Goal: Go to known website: Access a specific website the user already knows

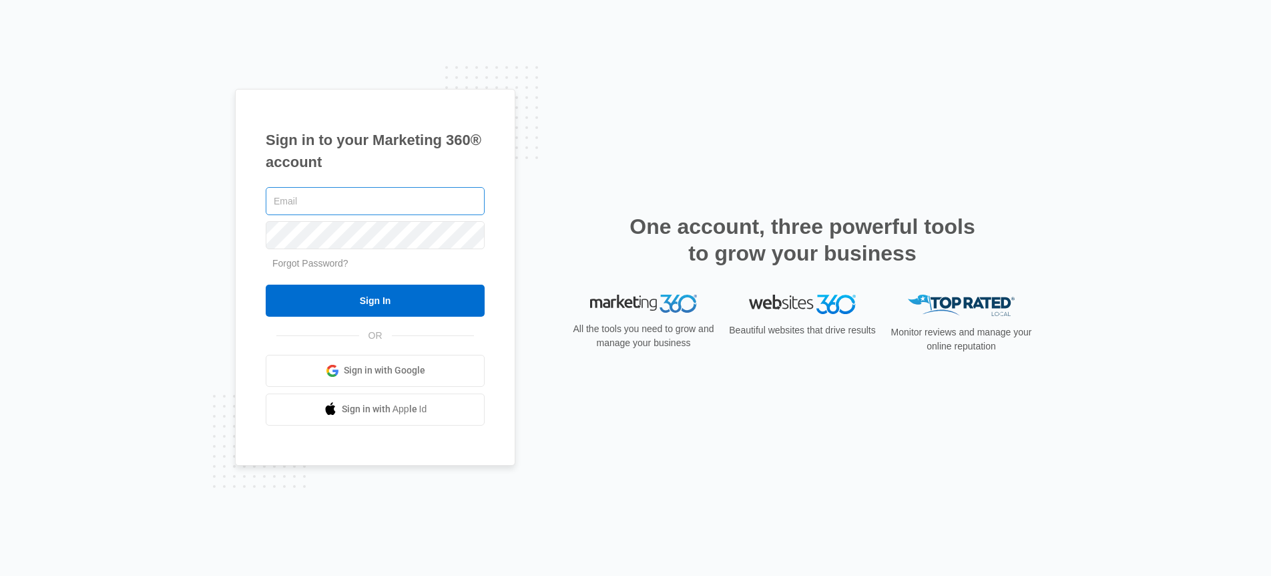
click at [280, 202] on input "text" at bounding box center [375, 201] width 219 height 28
type input "[PERSON_NAME][EMAIL_ADDRESS][DOMAIN_NAME]"
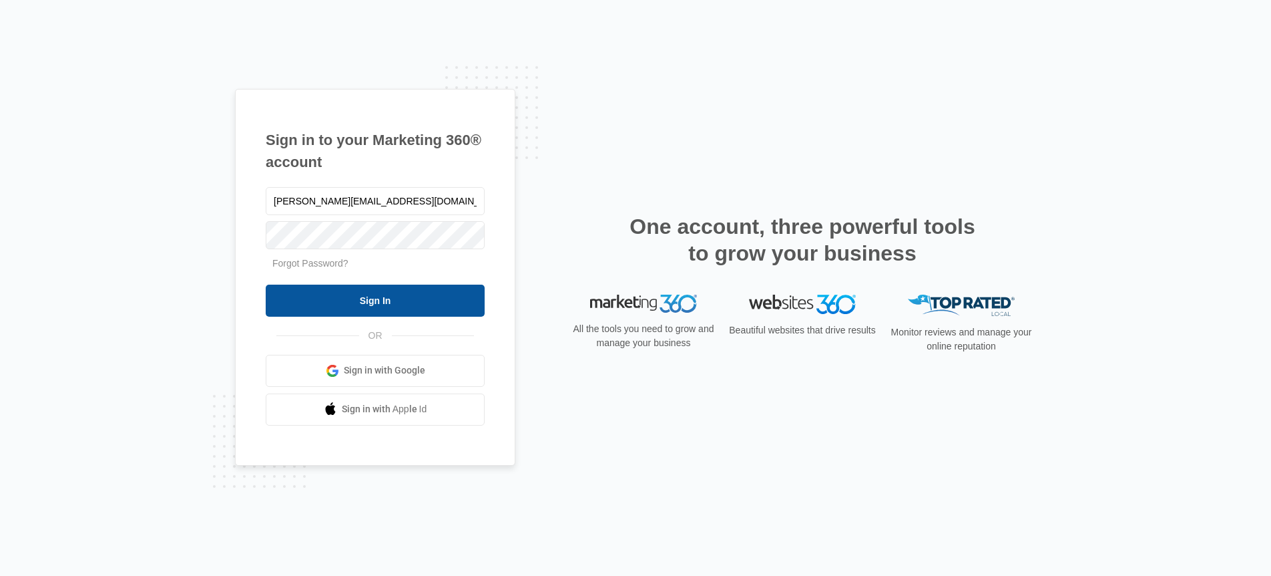
click at [393, 290] on input "Sign In" at bounding box center [375, 300] width 219 height 32
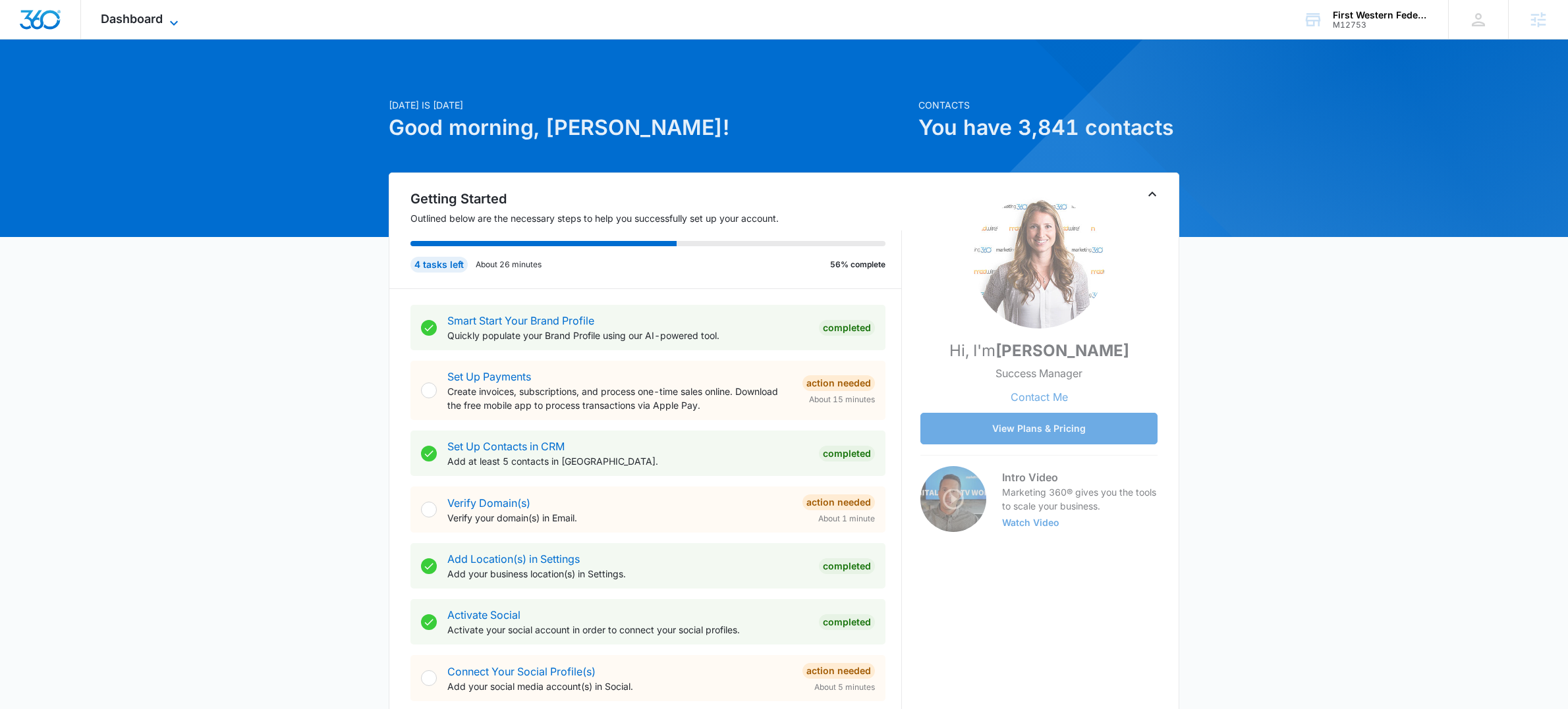
click at [172, 25] on icon at bounding box center [174, 23] width 16 height 16
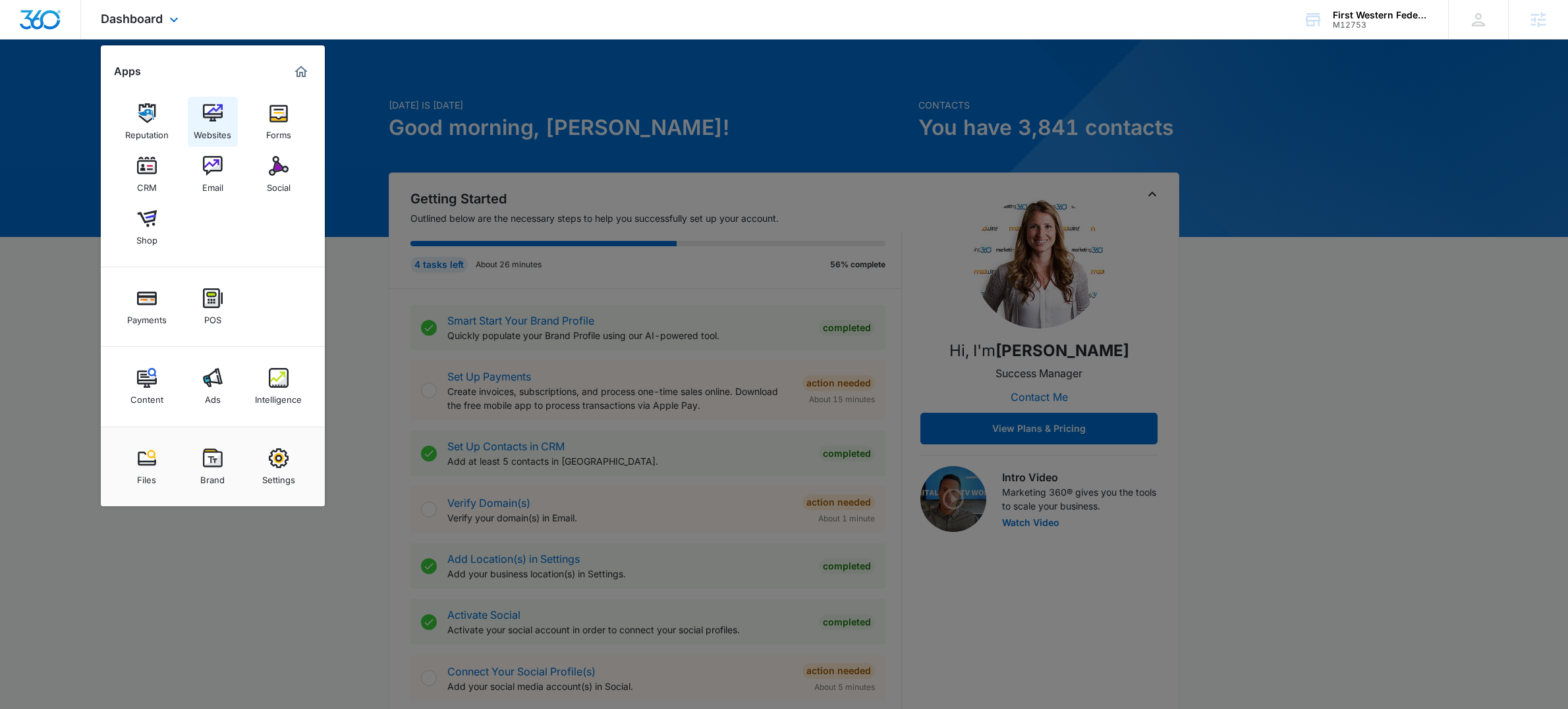
click at [215, 128] on div "Websites" at bounding box center [212, 131] width 37 height 17
